Goal: Task Accomplishment & Management: Use online tool/utility

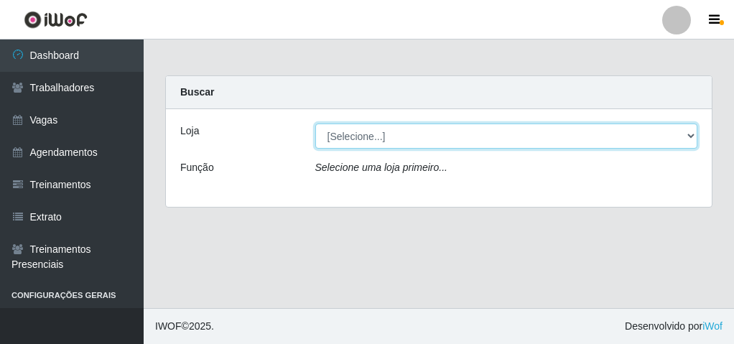
click at [427, 132] on select "[Selecione...] Leta - Arco-Mix Cajueiro Seco" at bounding box center [506, 136] width 383 height 25
select select "482"
click at [315, 124] on select "[Selecione...] Leta - Arco-Mix Cajueiro Seco" at bounding box center [506, 136] width 383 height 25
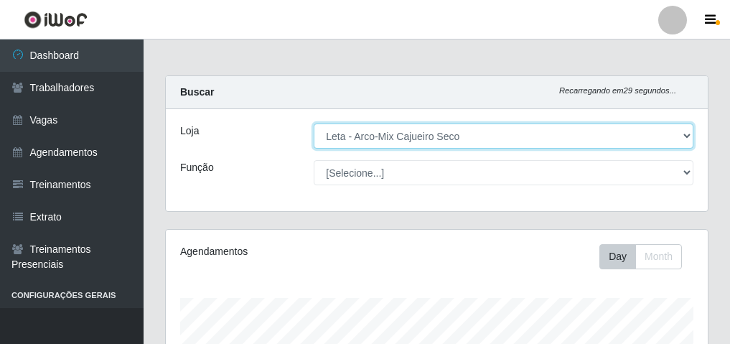
scroll to position [298, 542]
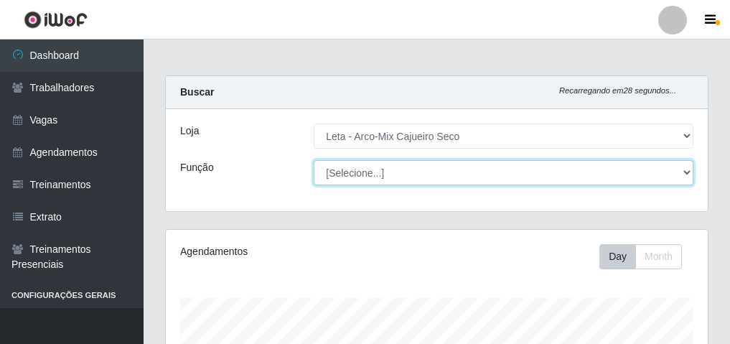
click at [415, 167] on select "[Selecione...] Promotor" at bounding box center [504, 172] width 380 height 25
select select "129"
click at [314, 160] on select "[Selecione...] Promotor" at bounding box center [504, 172] width 380 height 25
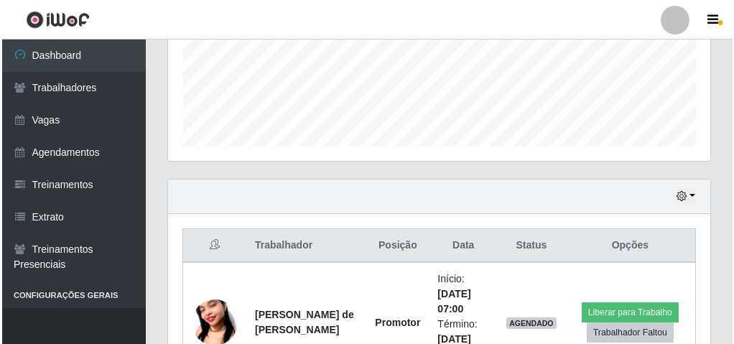
scroll to position [474, 0]
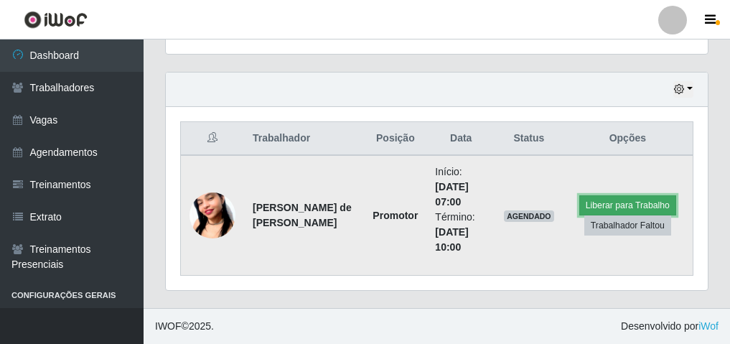
click at [642, 205] on button "Liberar para Trabalho" at bounding box center [627, 205] width 97 height 20
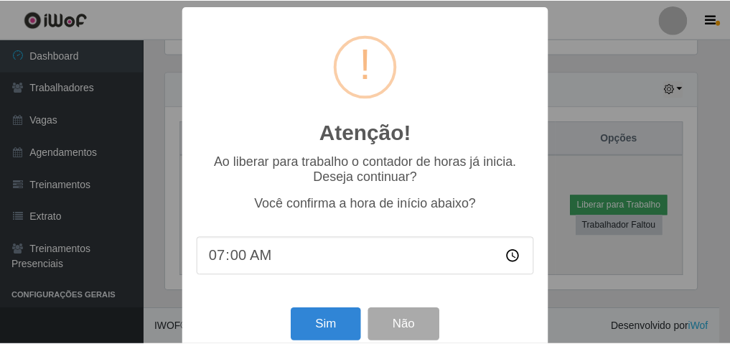
scroll to position [298, 535]
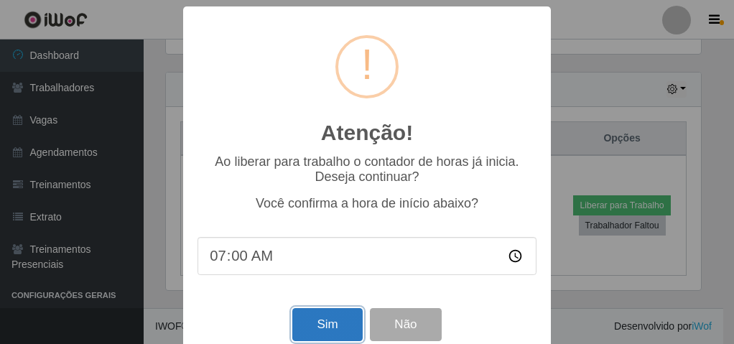
click at [342, 330] on button "Sim" at bounding box center [327, 325] width 70 height 34
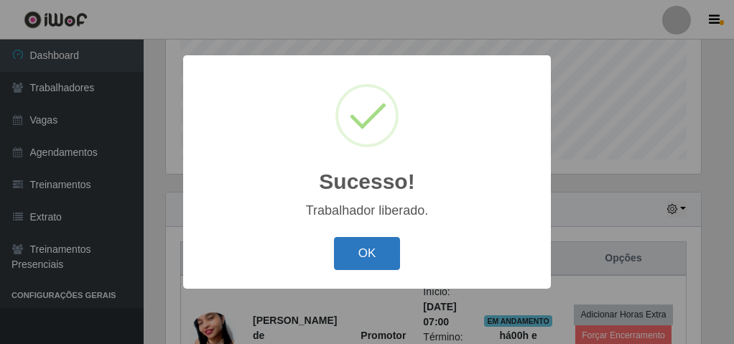
click at [359, 253] on button "OK" at bounding box center [367, 254] width 67 height 34
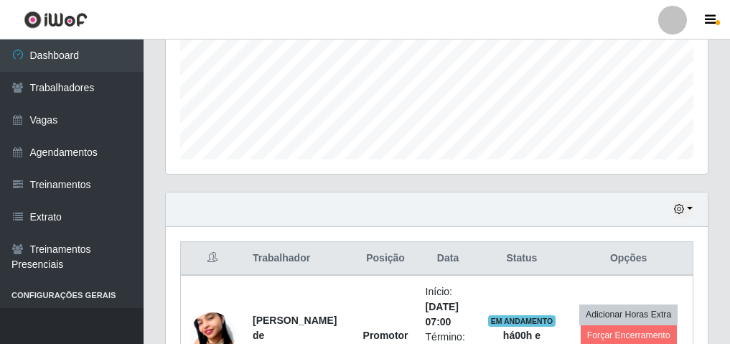
scroll to position [426, 0]
